Goal: Task Accomplishment & Management: Manage account settings

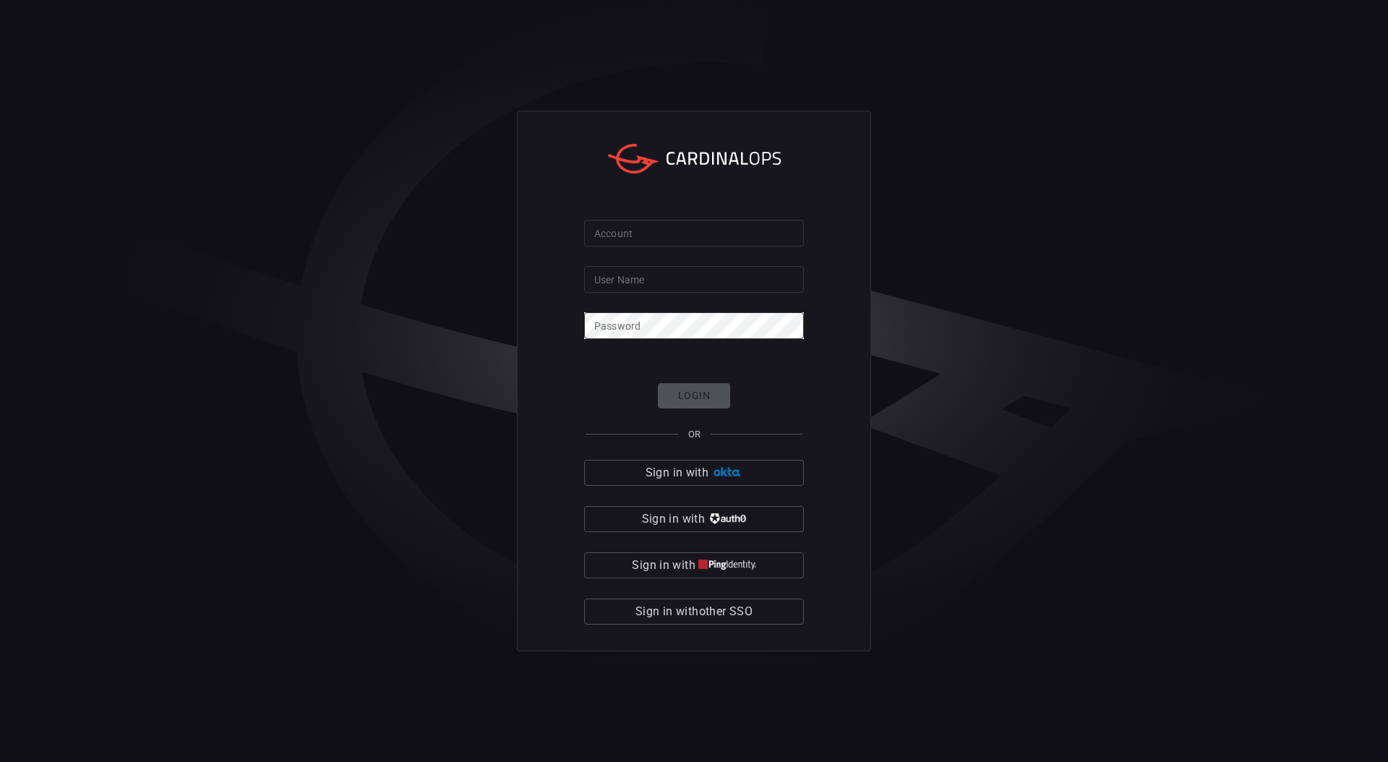
type input "amitni"
click at [646, 245] on input "Account" at bounding box center [694, 233] width 220 height 27
type input "playtika"
click at [697, 608] on span "Sign in with other SSO" at bounding box center [693, 611] width 117 height 20
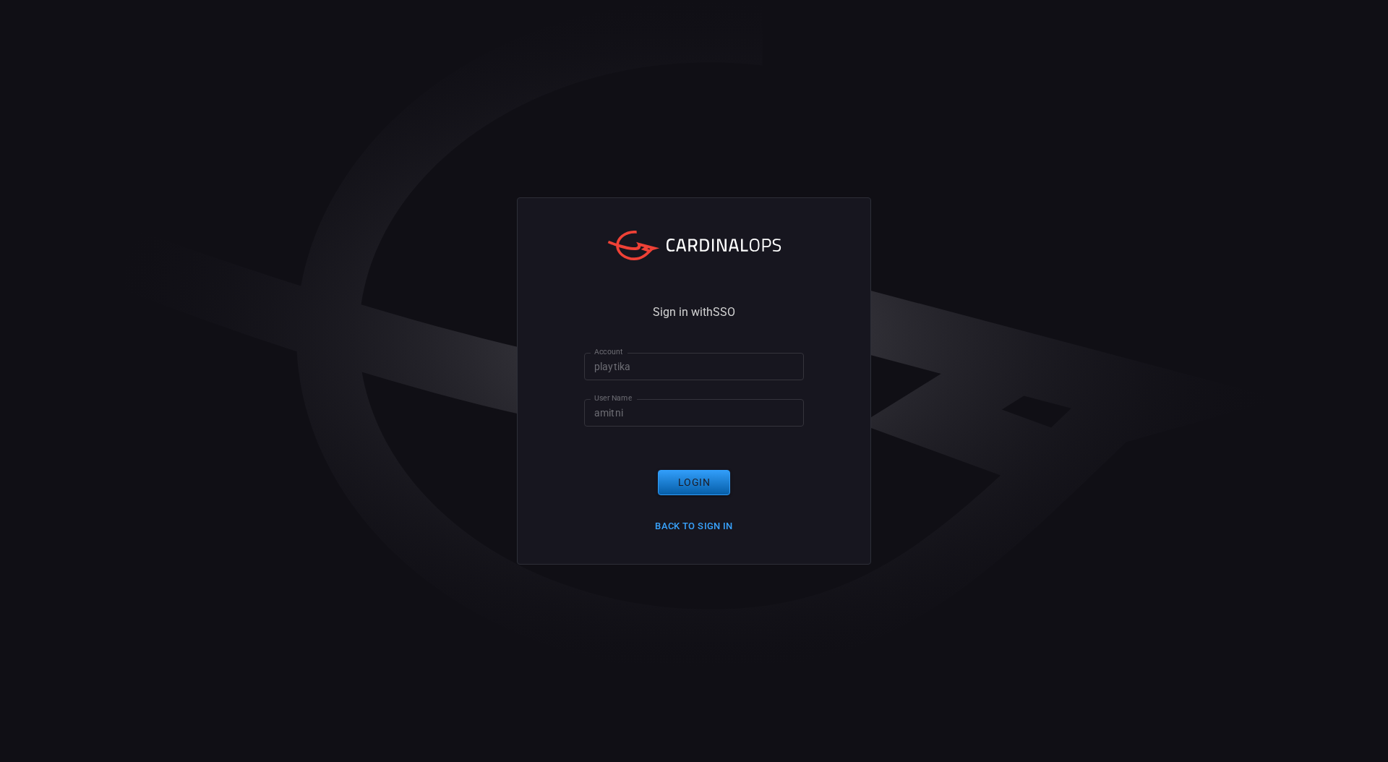
click at [666, 481] on button "Login" at bounding box center [694, 482] width 72 height 25
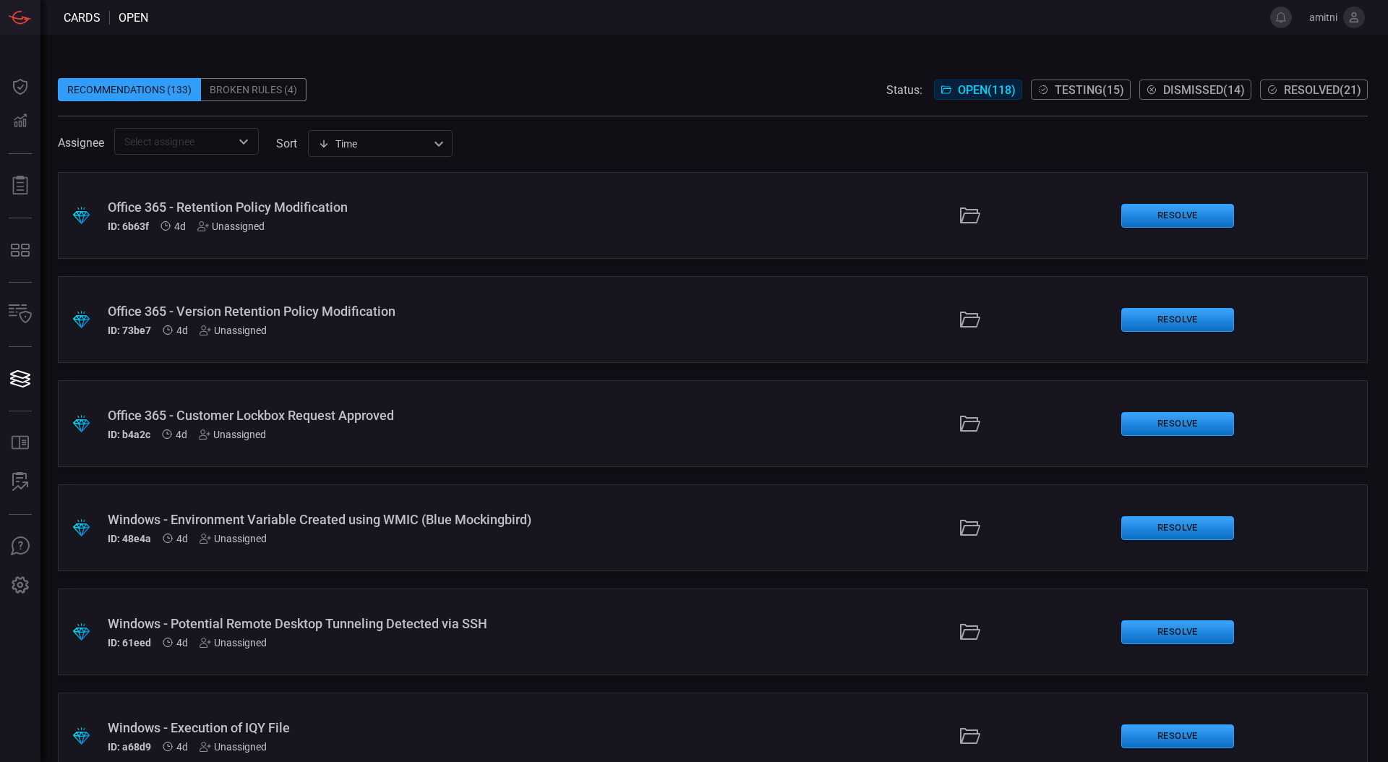
click at [257, 100] on div "Recommendations (133) Broken Rules (4) Status: Open ( 118 ) Testing ( 15 ) Dism…" at bounding box center [713, 105] width 1310 height 98
click at [261, 90] on div "Broken Rules (4)" at bounding box center [254, 89] width 106 height 23
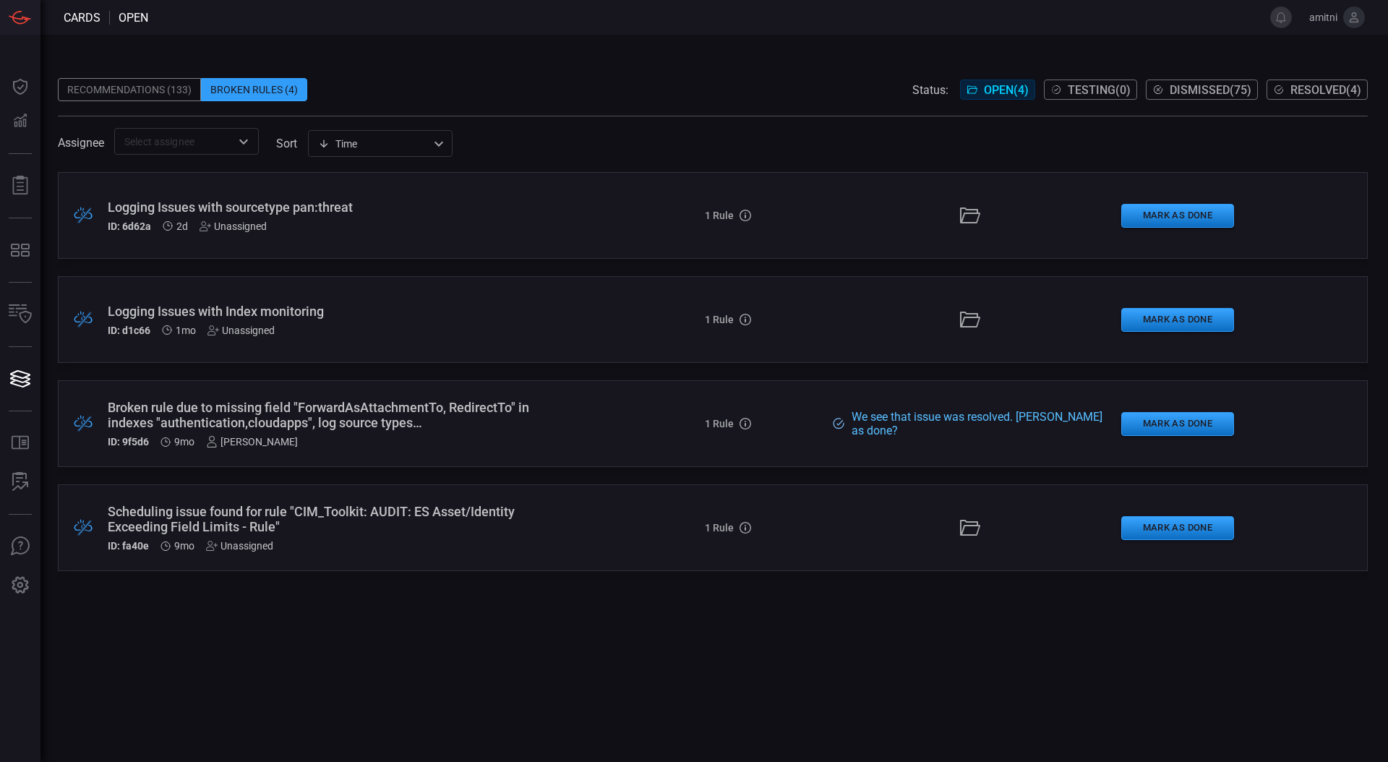
click at [525, 241] on div ".broken_cards_icon_0{fill:#39A4FF;} .broken_cards_icon_1{fill:none;stroke:#1918…" at bounding box center [713, 215] width 1310 height 87
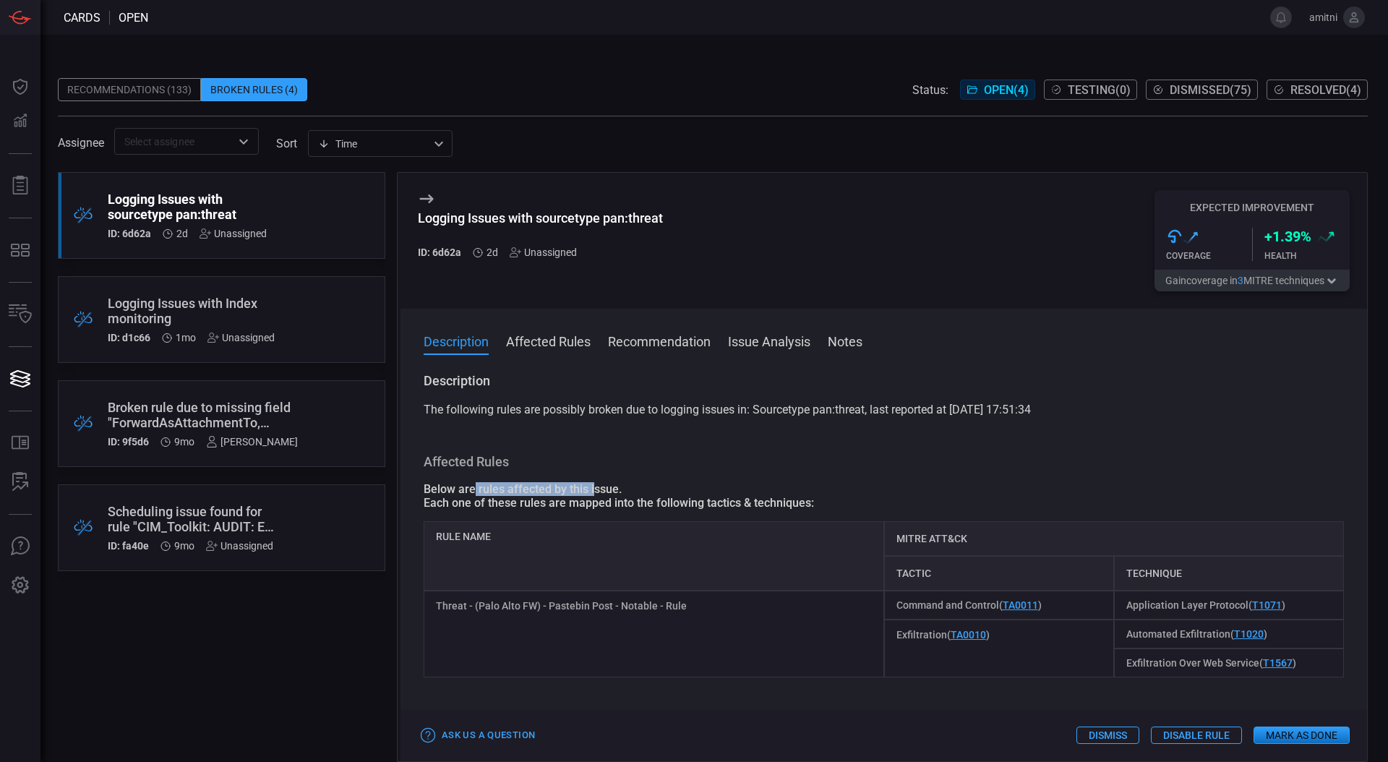
drag, startPoint x: 476, startPoint y: 492, endPoint x: 594, endPoint y: 489, distance: 118.6
click at [594, 489] on div "Below are rules affected by this issue." at bounding box center [884, 489] width 920 height 14
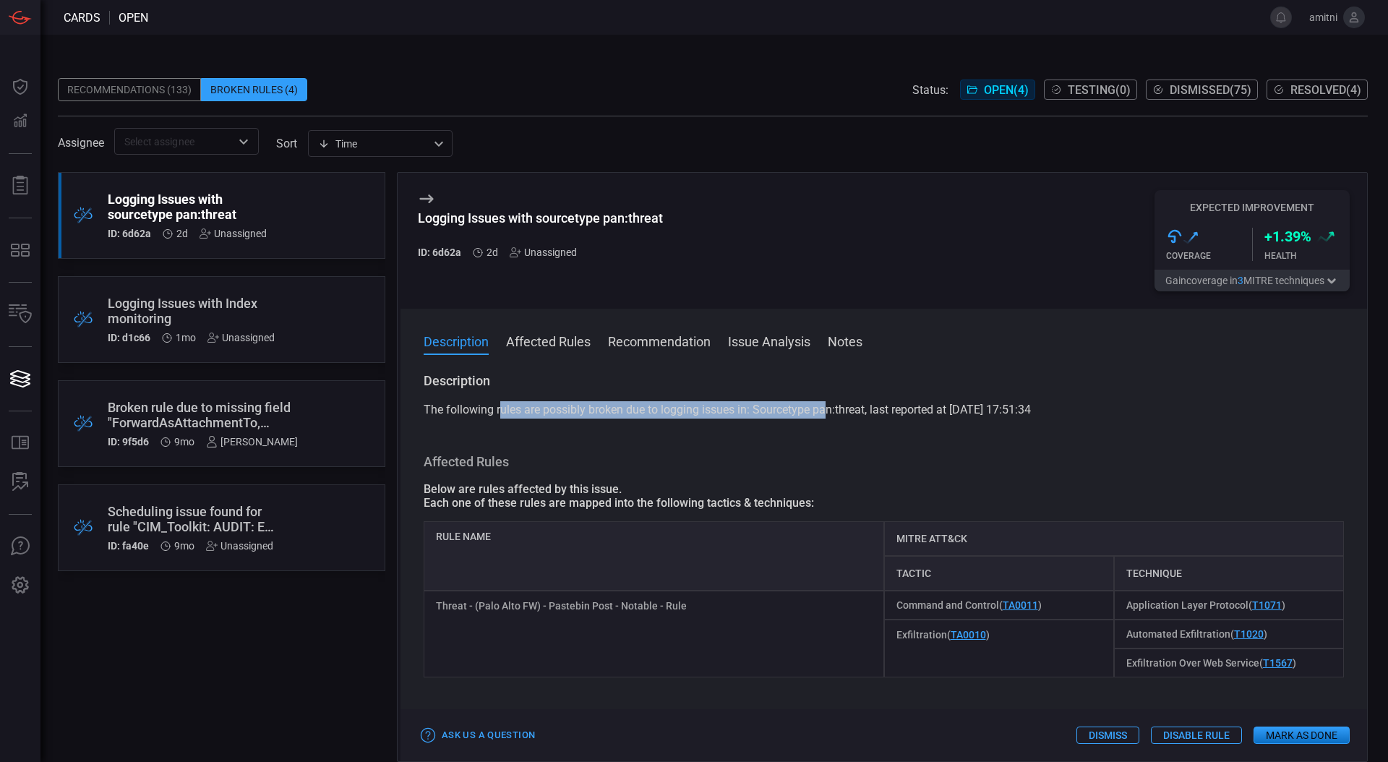
drag, startPoint x: 500, startPoint y: 409, endPoint x: 825, endPoint y: 406, distance: 325.3
click at [825, 406] on span "The following rules are possibly broken due to logging issues in: Sourcetype pa…" at bounding box center [727, 410] width 607 height 14
click at [891, 403] on span "The following rules are possibly broken due to logging issues in: Sourcetype pa…" at bounding box center [727, 410] width 607 height 14
drag, startPoint x: 866, startPoint y: 410, endPoint x: 763, endPoint y: 408, distance: 103.4
click at [762, 408] on span "The following rules are possibly broken due to logging issues in: Sourcetype pa…" at bounding box center [727, 410] width 607 height 14
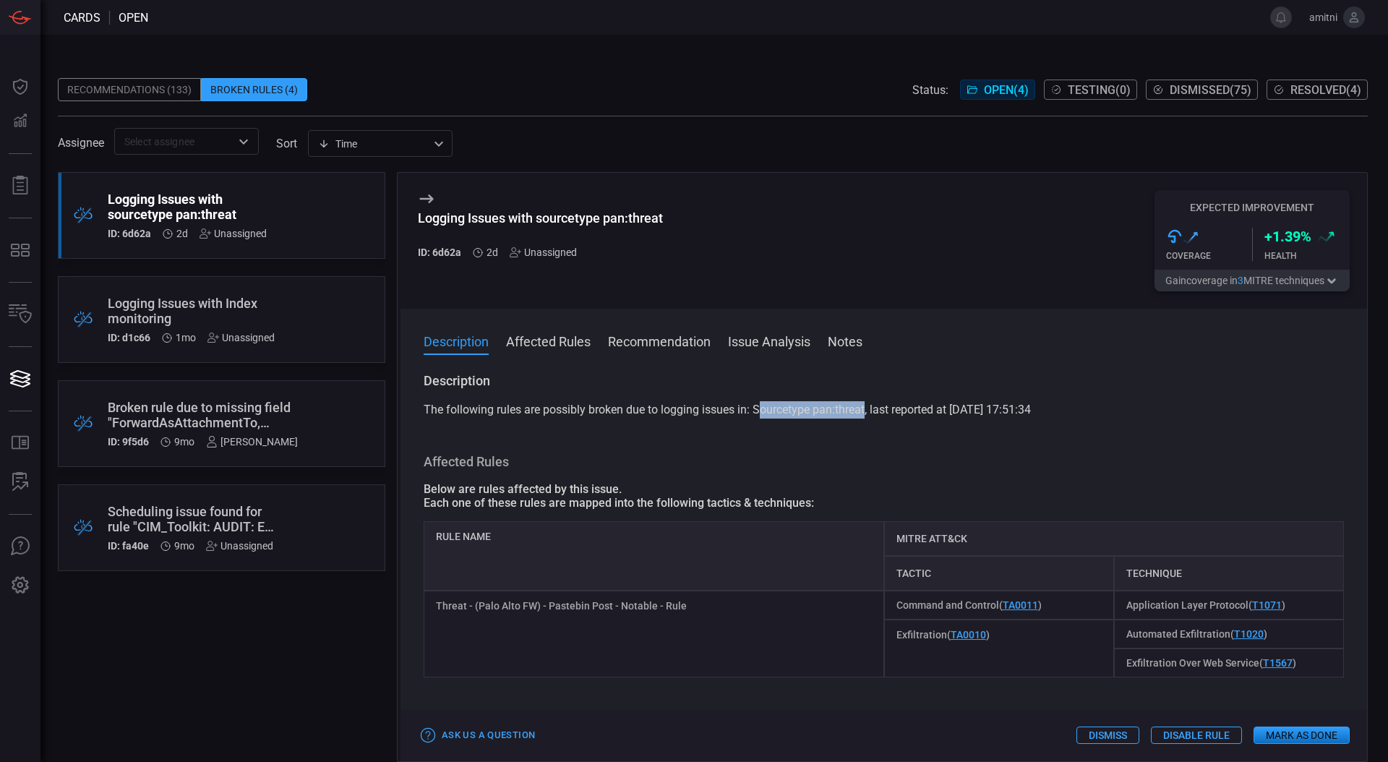
copy span "ourcetype pan:threat"
click at [1323, 736] on button "Mark as Done" at bounding box center [1302, 735] width 96 height 17
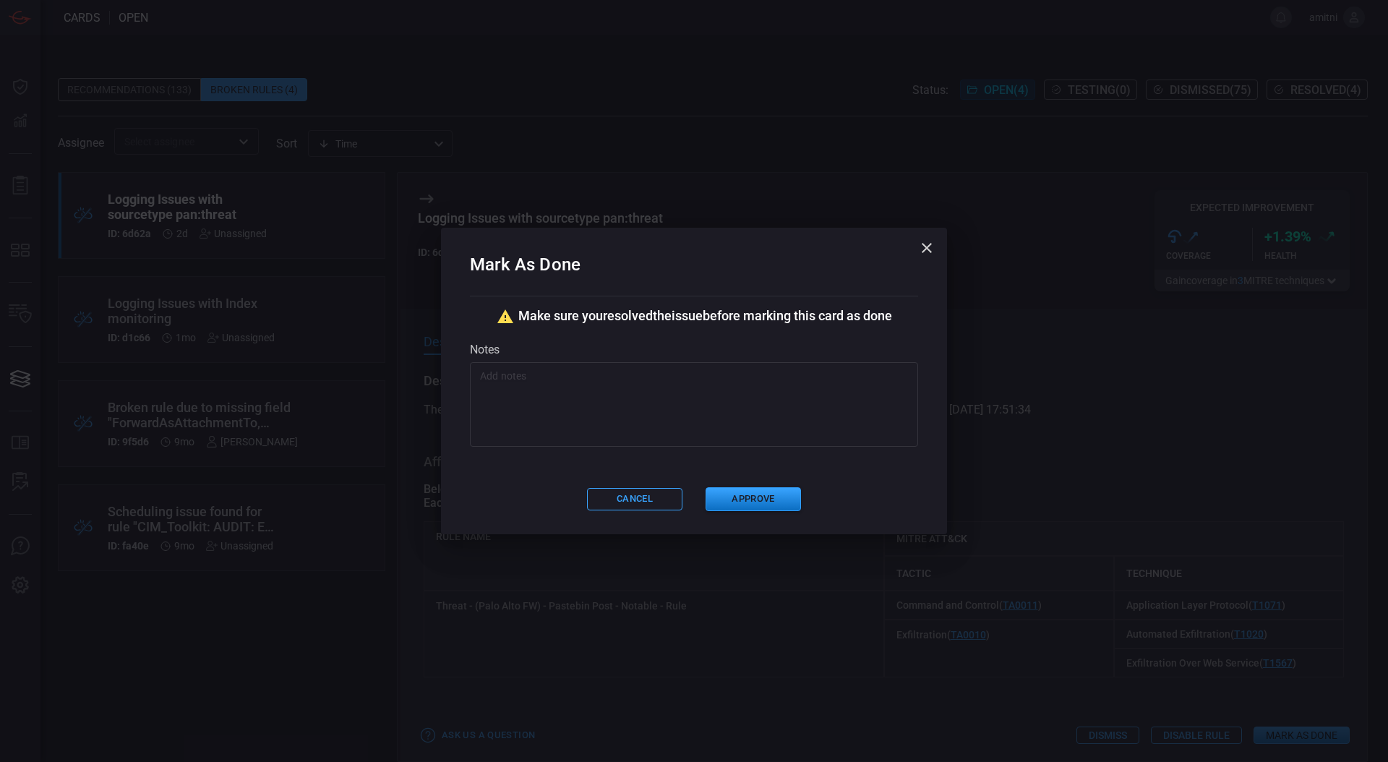
click at [685, 402] on textarea at bounding box center [694, 405] width 428 height 72
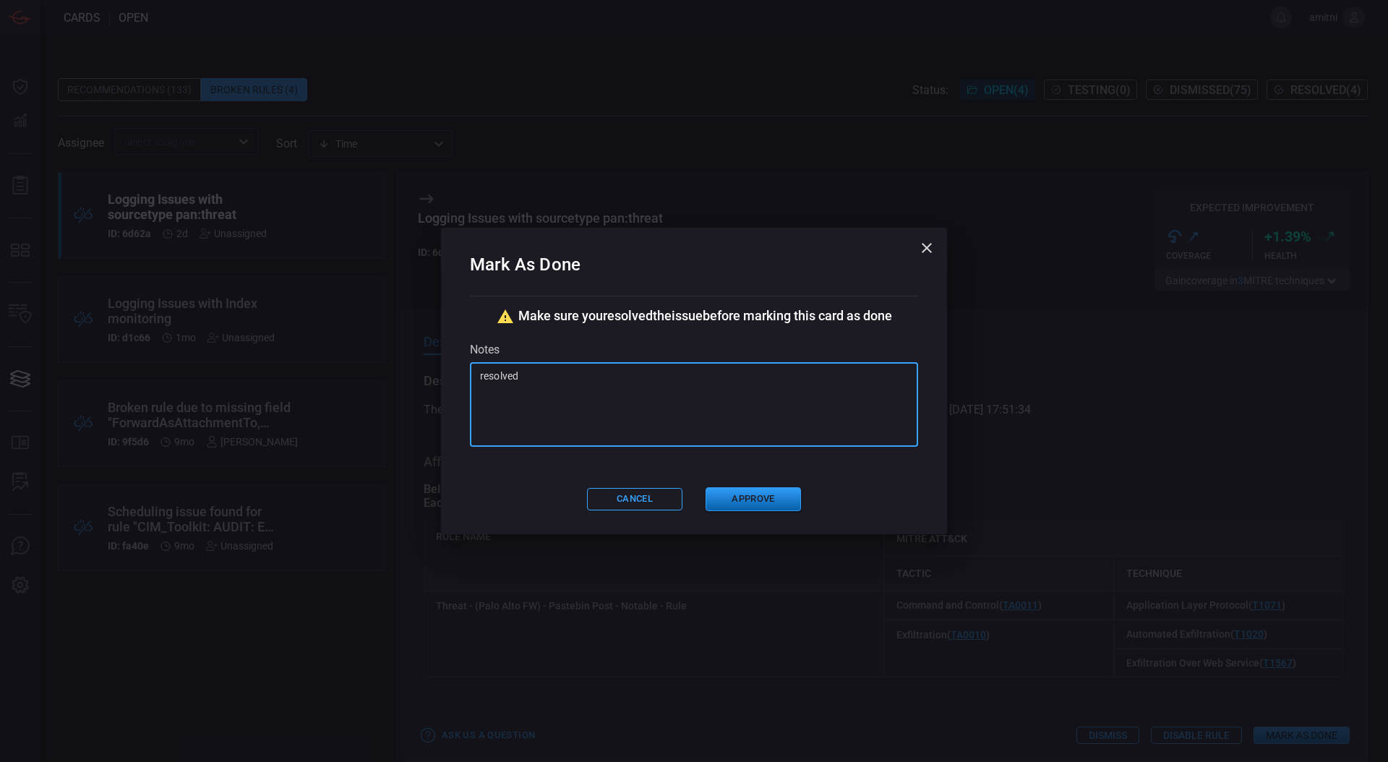
click at [761, 505] on button "Approve" at bounding box center [753, 499] width 95 height 24
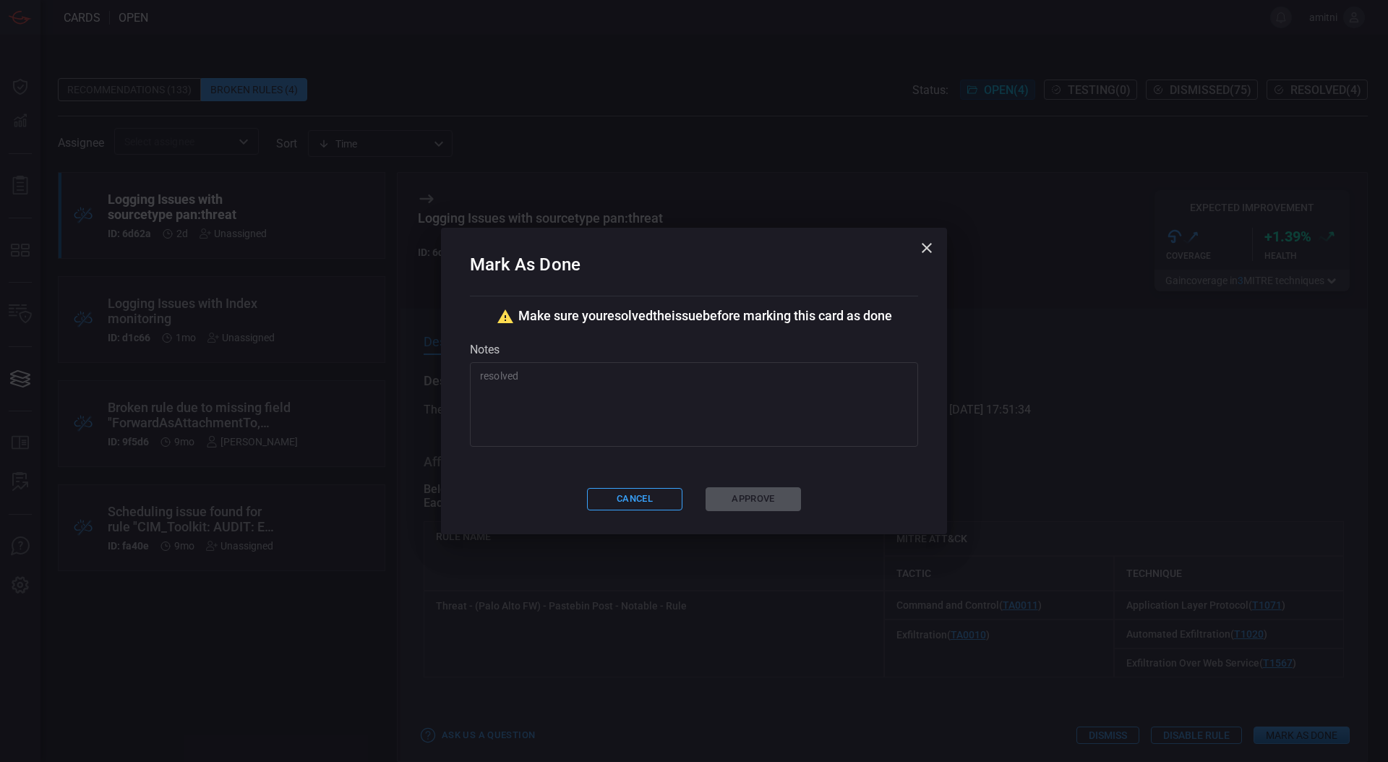
click at [727, 369] on textarea "resolved" at bounding box center [694, 405] width 428 height 72
click at [742, 499] on div "Cancel Approve" at bounding box center [694, 499] width 448 height 24
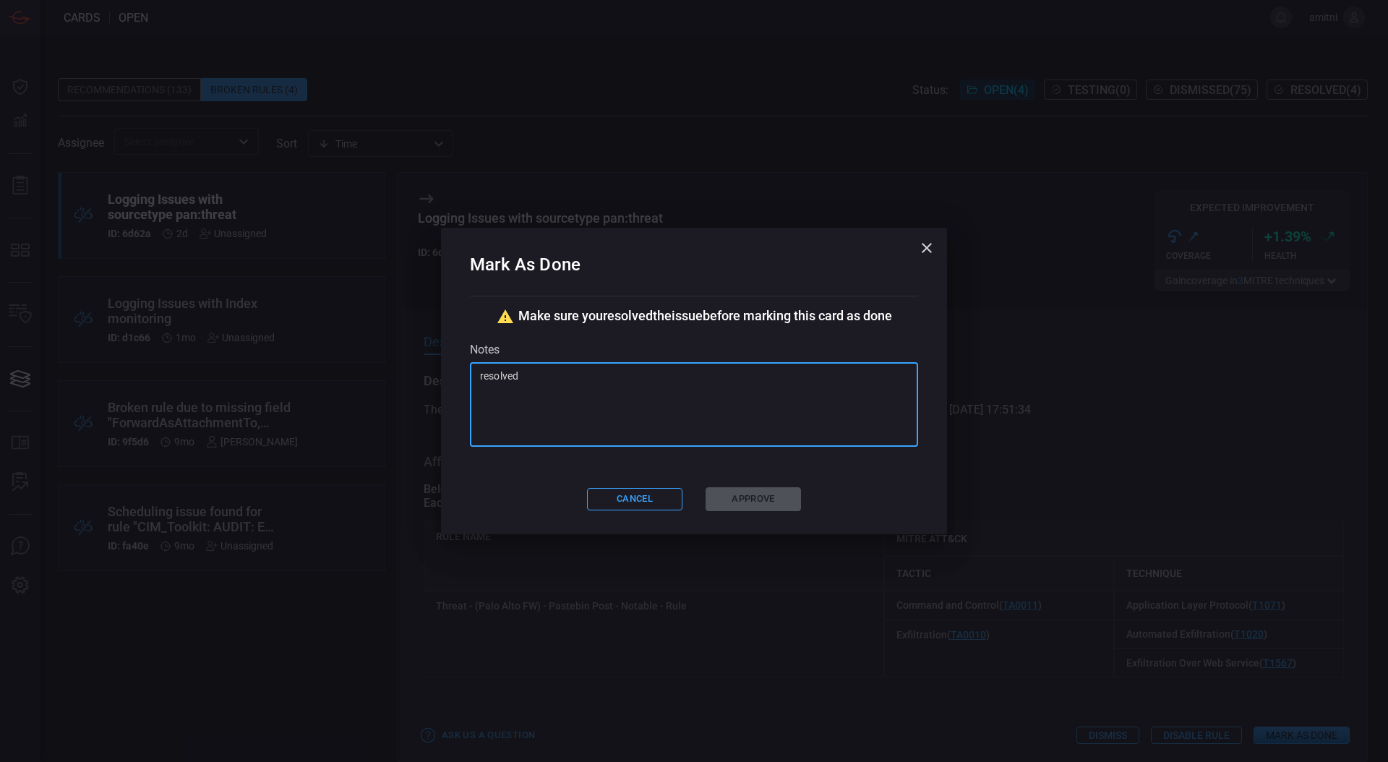
click at [701, 437] on textarea "resolved" at bounding box center [694, 405] width 428 height 72
type textarea "f"
type textarea "we resolved the issue"
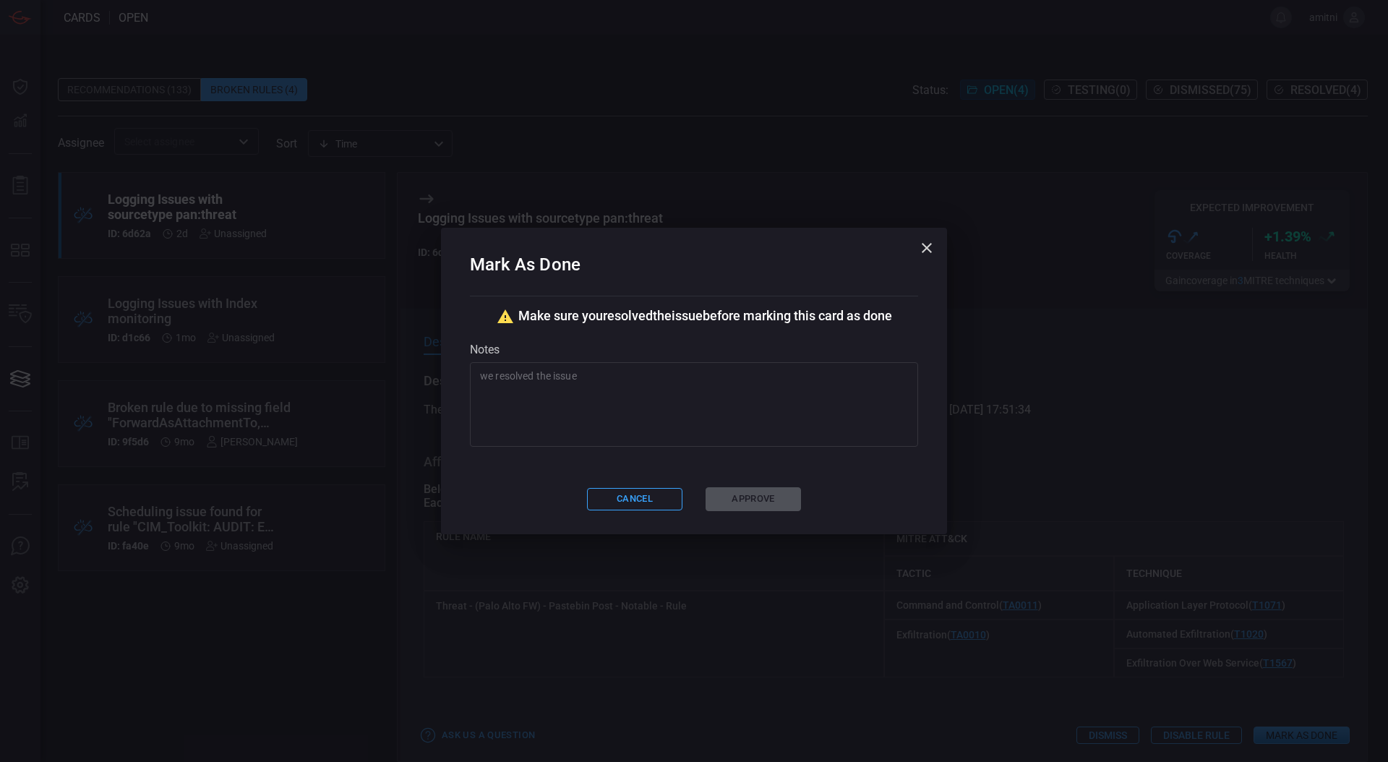
click at [745, 490] on div "Cancel Approve" at bounding box center [694, 499] width 448 height 24
click at [722, 403] on textarea "we resolved the issue" at bounding box center [694, 405] width 428 height 72
click at [931, 249] on icon "button" at bounding box center [926, 247] width 17 height 17
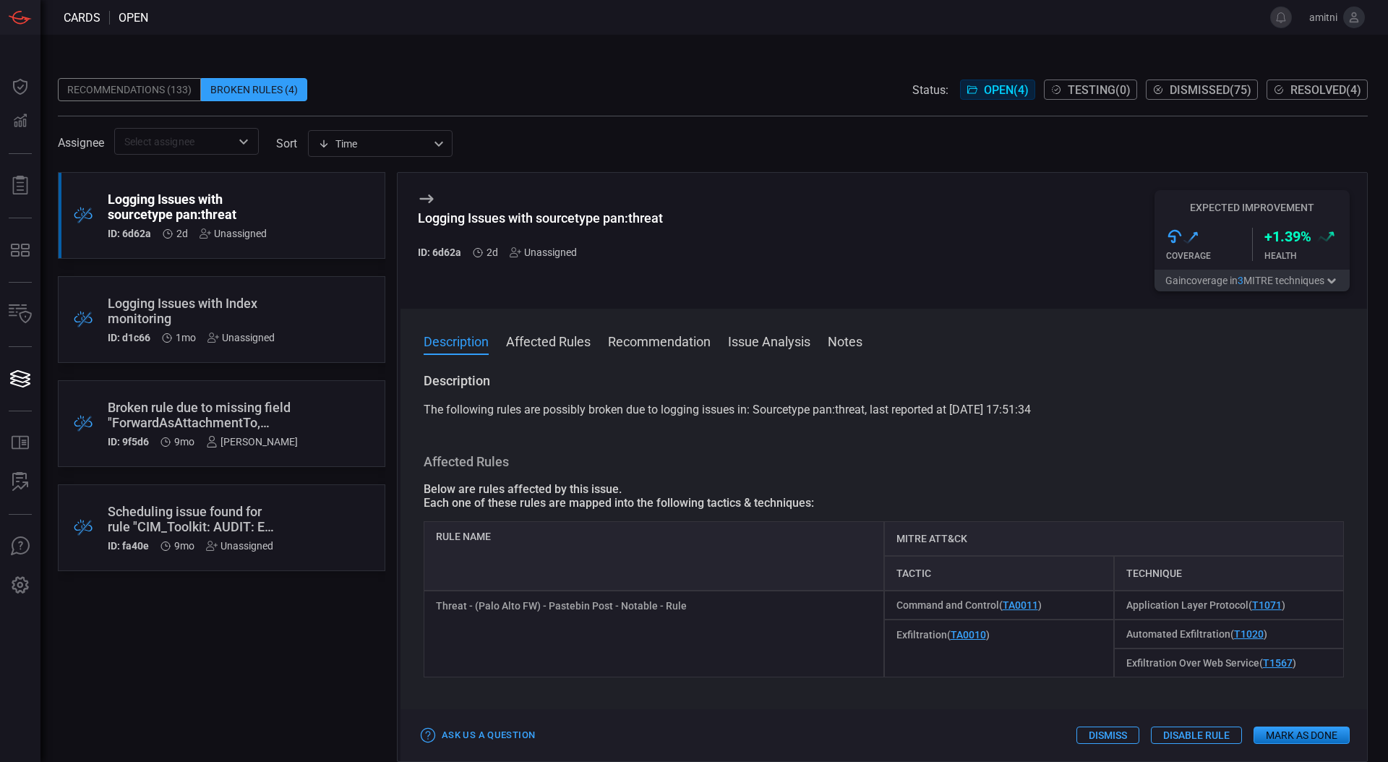
click at [1282, 737] on button "Mark as Done" at bounding box center [1302, 735] width 96 height 17
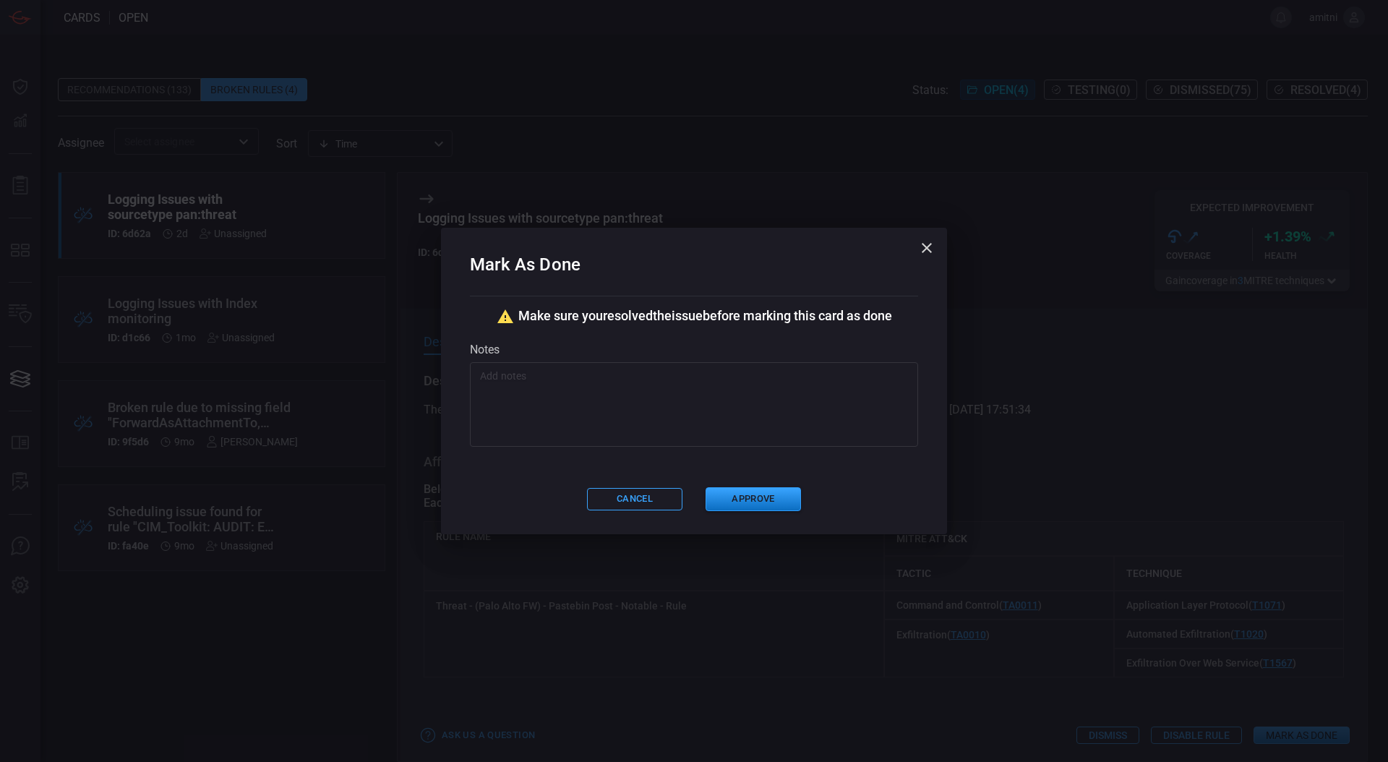
click at [712, 400] on textarea at bounding box center [694, 405] width 428 height 72
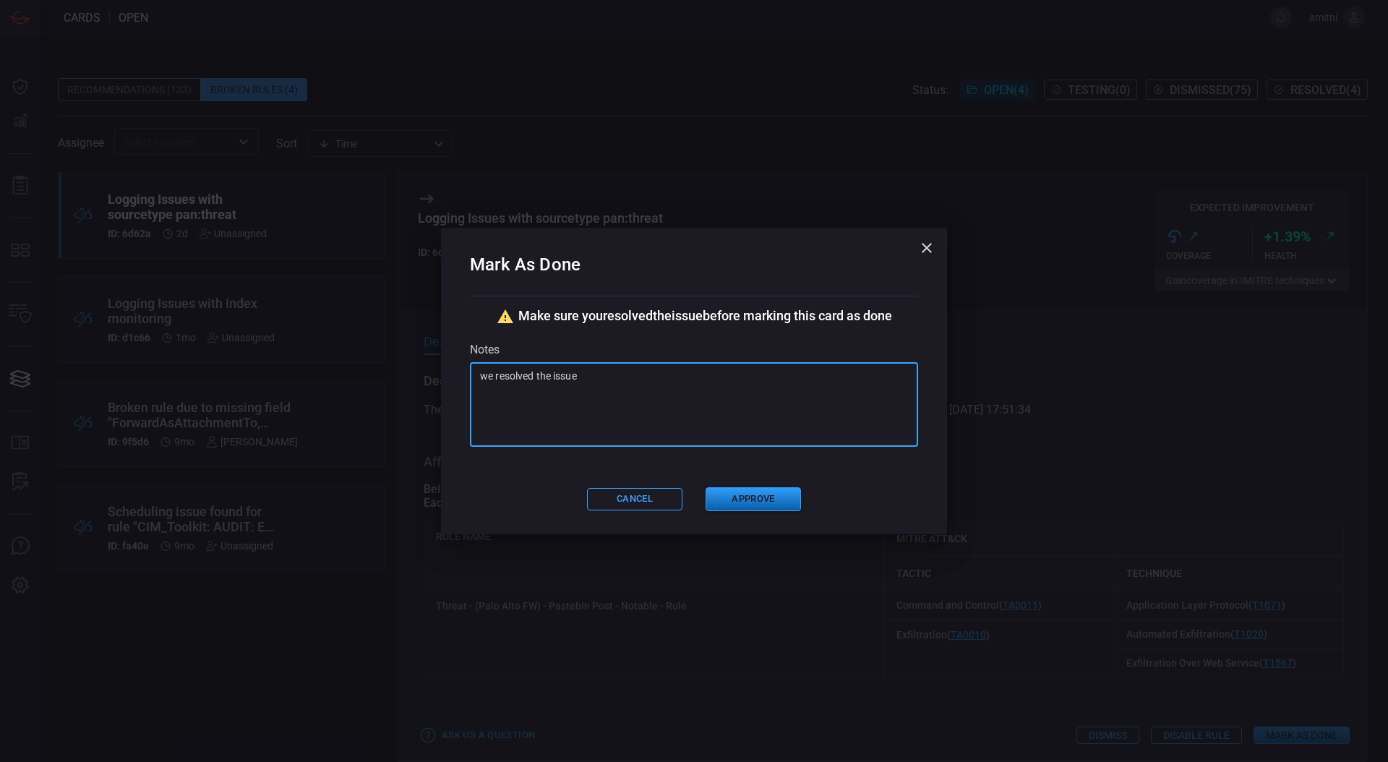
type textarea "we resolved the issue"
click at [727, 503] on button "Approve" at bounding box center [753, 499] width 95 height 24
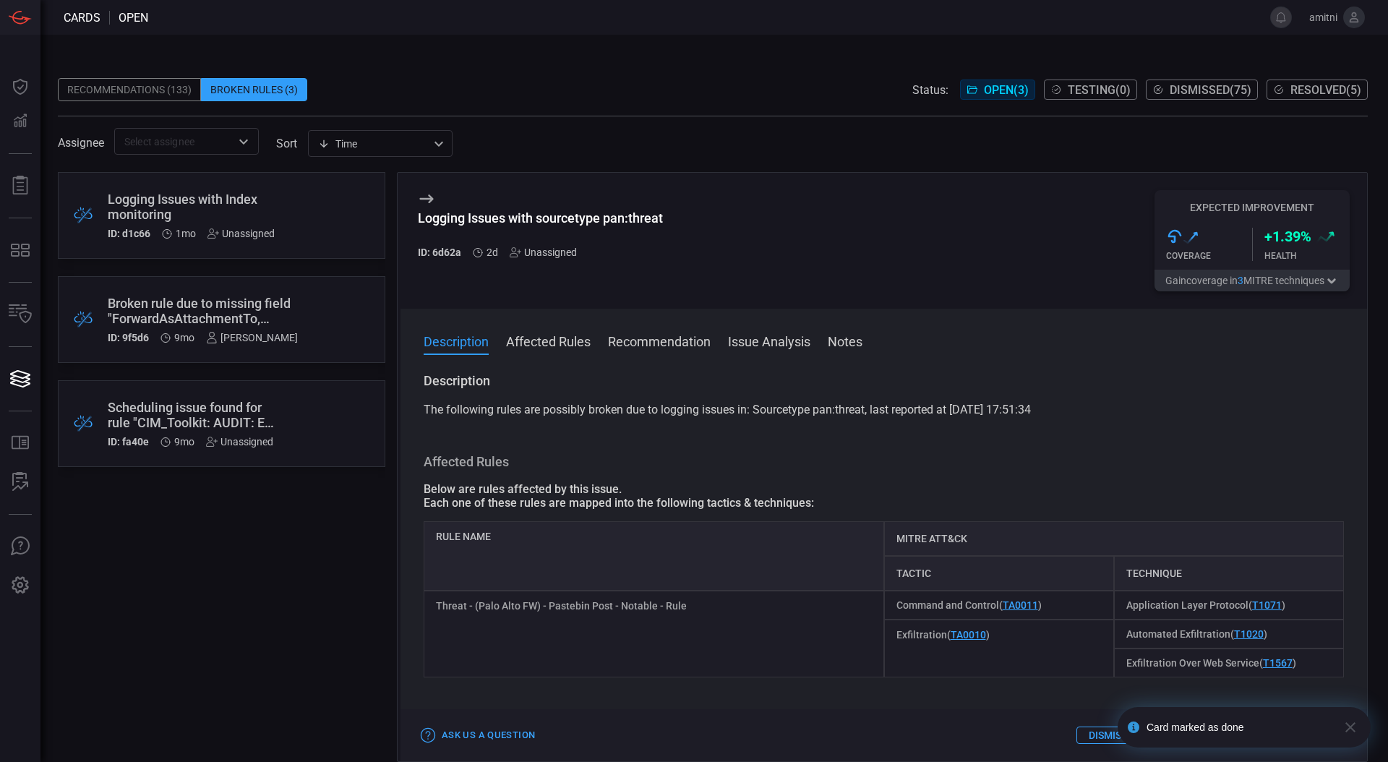
click at [238, 203] on div "Logging Issues with Index monitoring" at bounding box center [194, 207] width 173 height 30
